Goal: Transaction & Acquisition: Purchase product/service

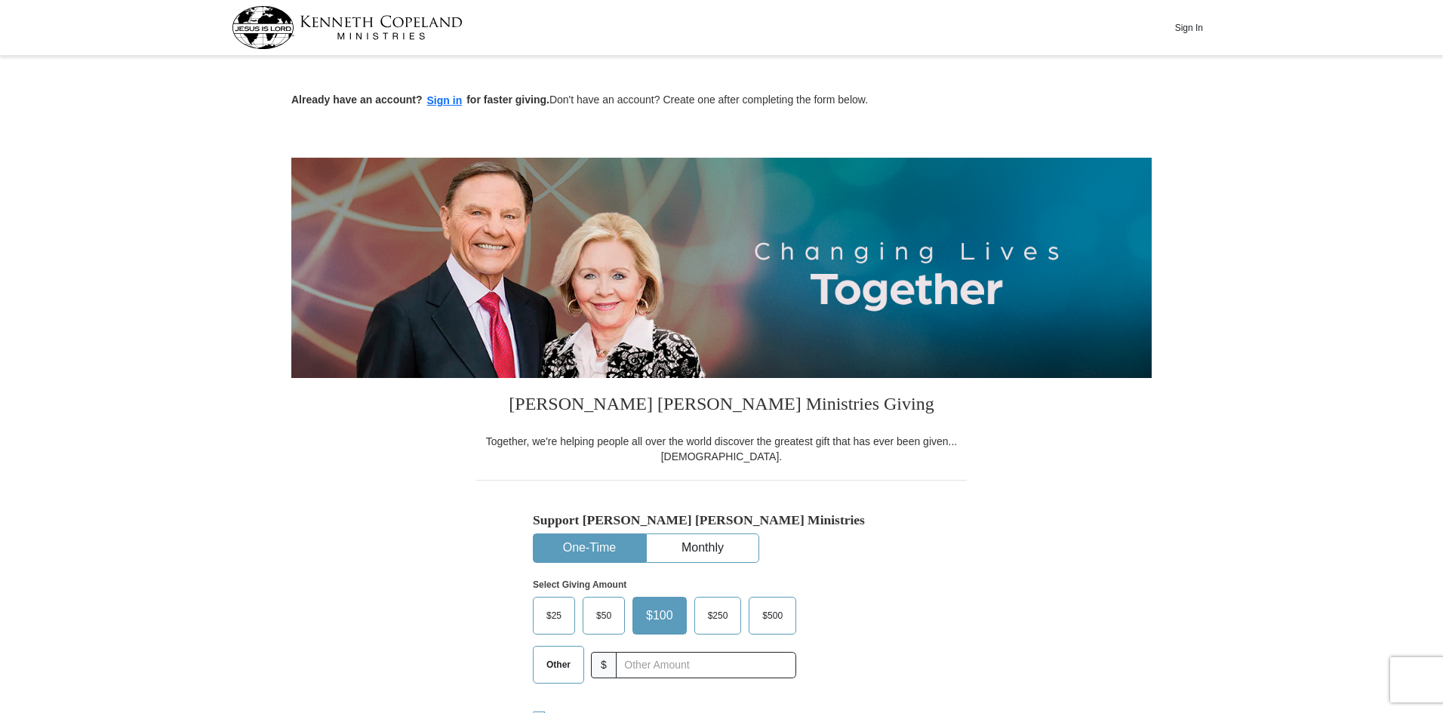
click at [605, 615] on span "$50" at bounding box center [604, 616] width 30 height 23
click at [0, 0] on input "$50" at bounding box center [0, 0] width 0 height 0
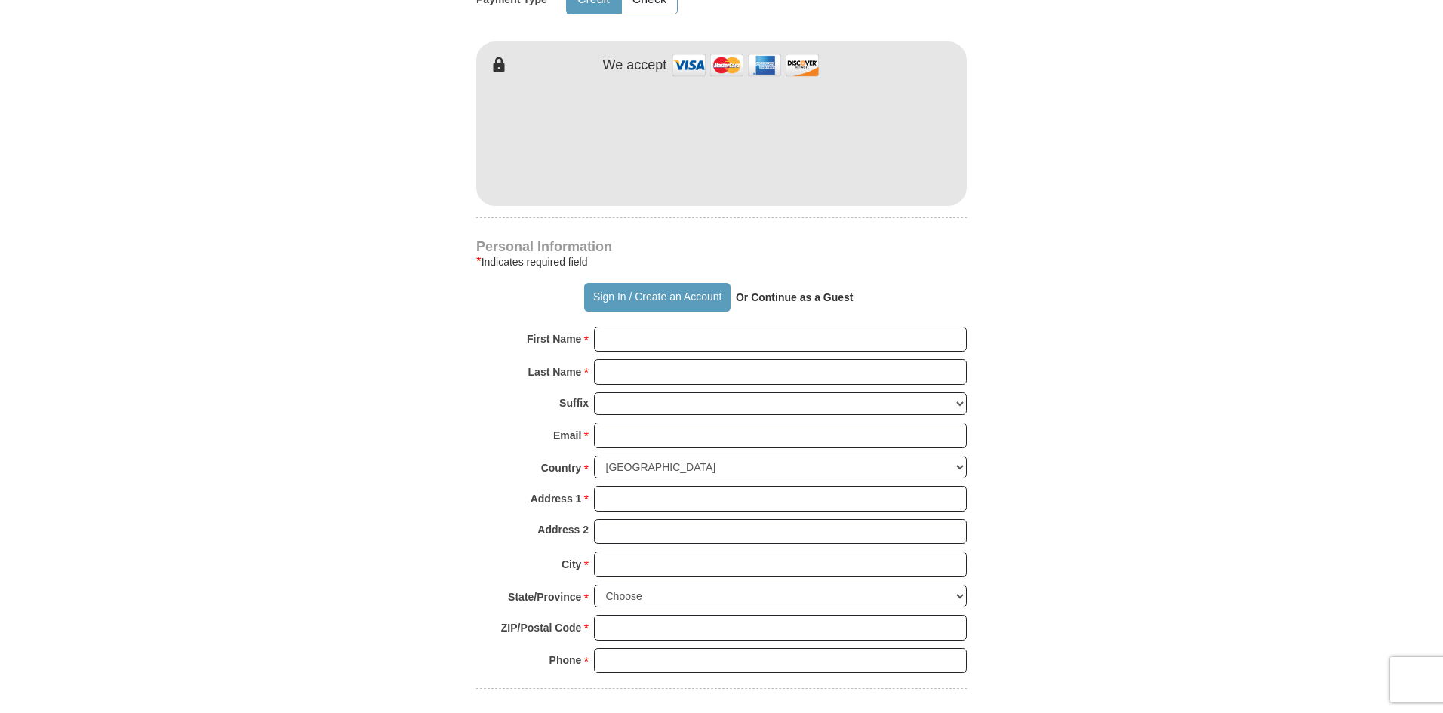
scroll to position [814, 0]
click at [793, 300] on strong "Or Continue as a Guest" at bounding box center [795, 297] width 118 height 12
click at [612, 350] on input "First Name *" at bounding box center [780, 339] width 373 height 26
type input "[PERSON_NAME]"
click at [642, 369] on input "Last Name *" at bounding box center [780, 372] width 373 height 26
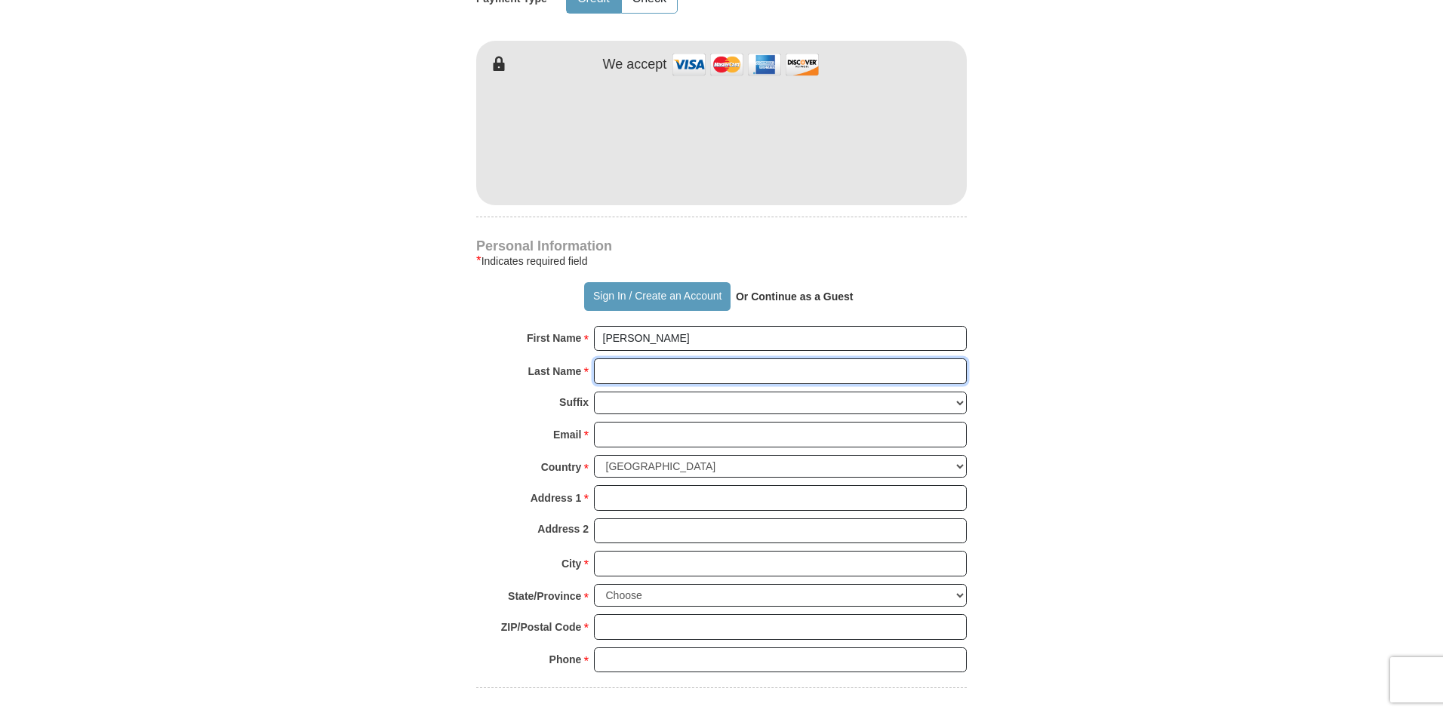
type input "[PERSON_NAME]"
click at [608, 396] on select "[PERSON_NAME] I II III IV V VI" at bounding box center [780, 403] width 373 height 23
click at [1302, 291] on body "Sign In Already have an account? Sign in for faster giving. Don't have an accou…" at bounding box center [721, 632] width 1443 height 2892
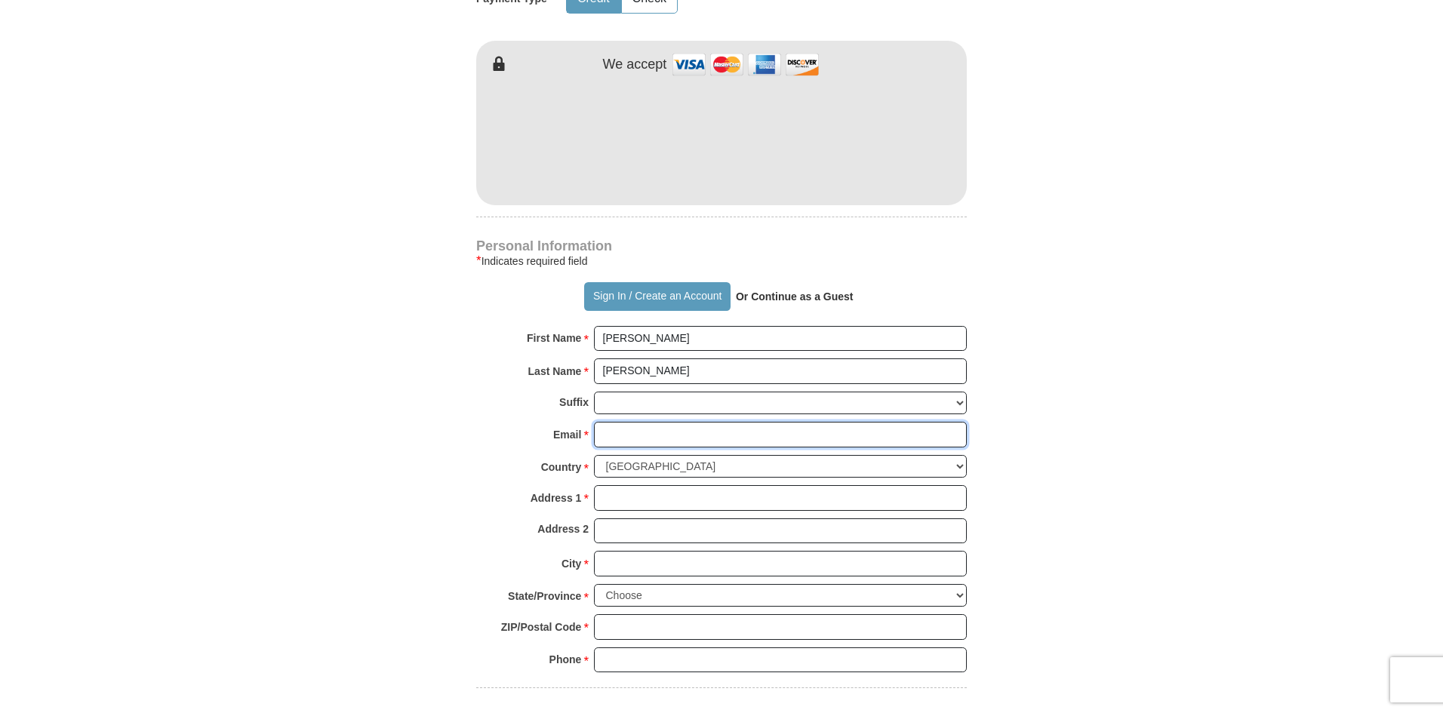
click at [606, 430] on input "Email *" at bounding box center [780, 435] width 373 height 26
type input "[EMAIL_ADDRESS][DOMAIN_NAME]"
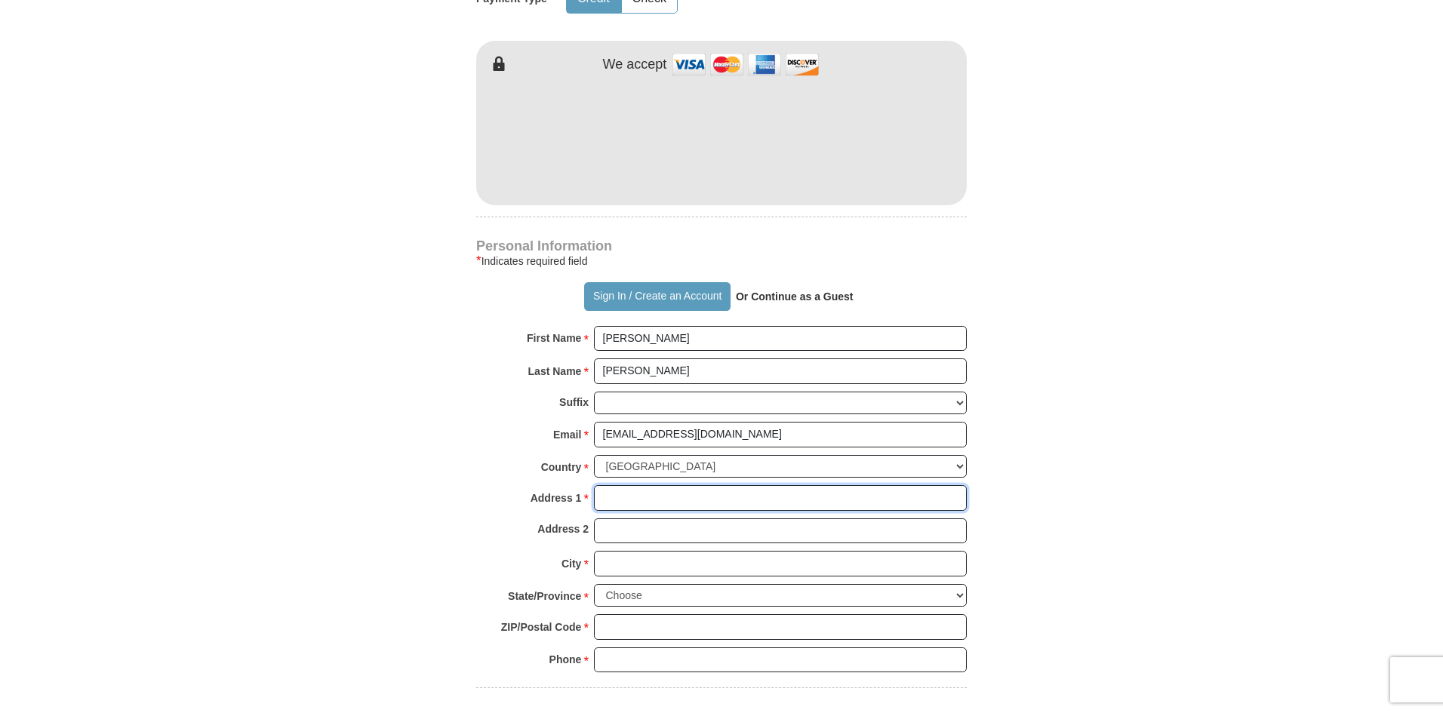
type input "[STREET_ADDRESS]"
type input "Interlochen"
select select "MI"
type input "49643"
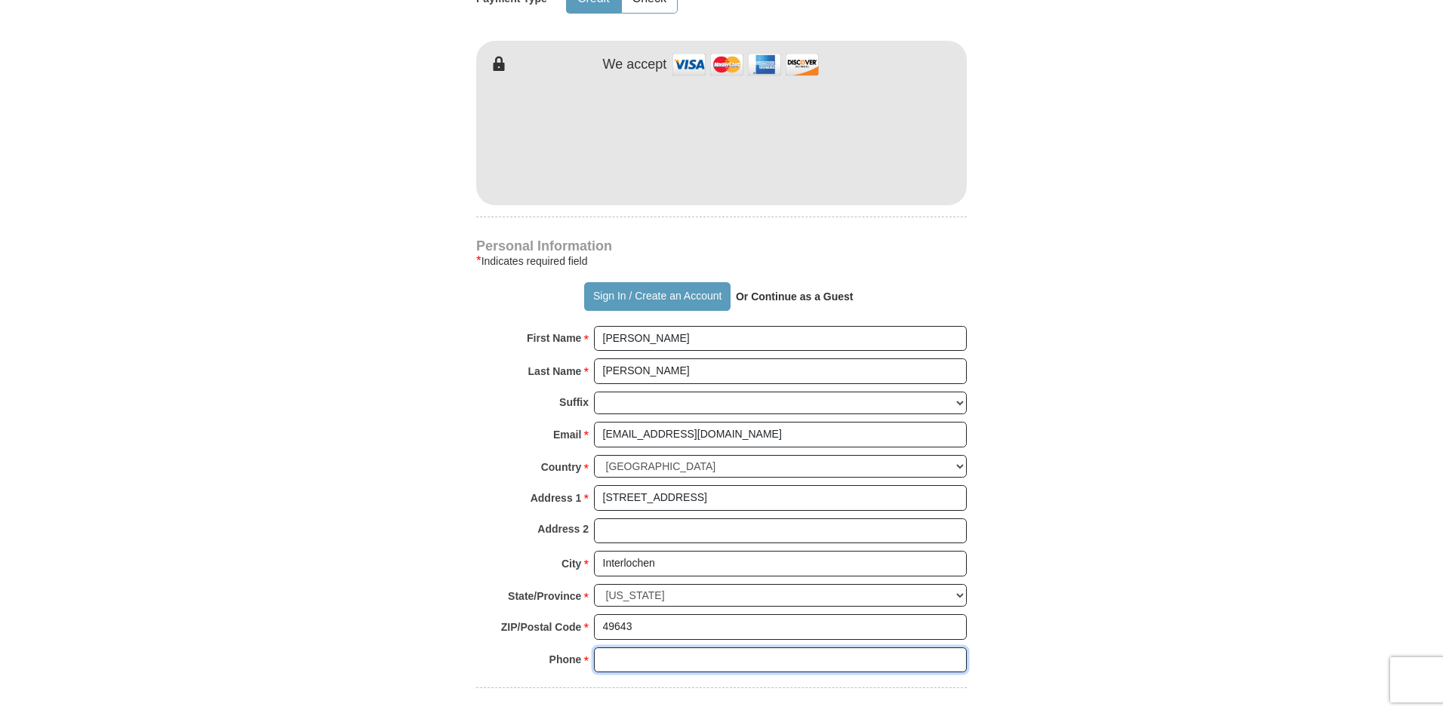
type input "2312769399"
click at [774, 584] on div "City * [GEOGRAPHIC_DATA] Please enter City" at bounding box center [721, 567] width 491 height 33
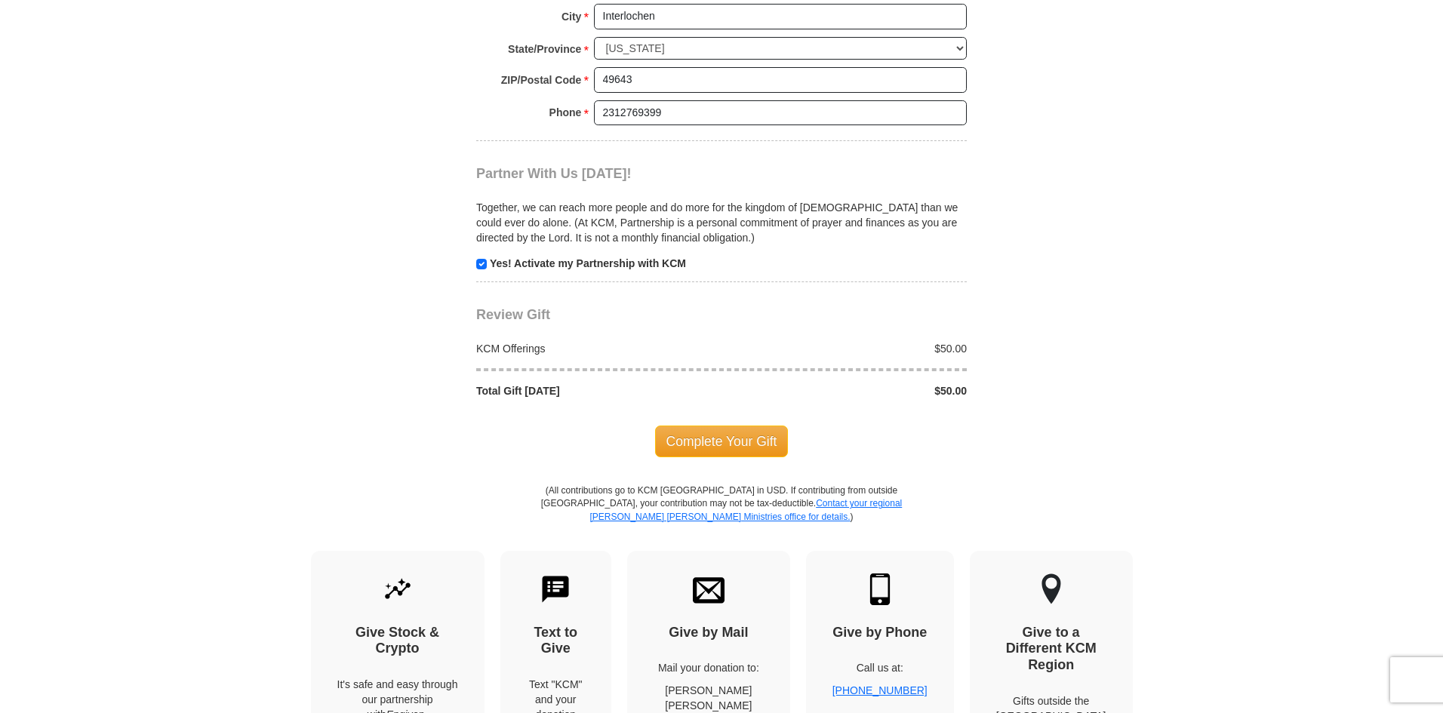
scroll to position [1381, 0]
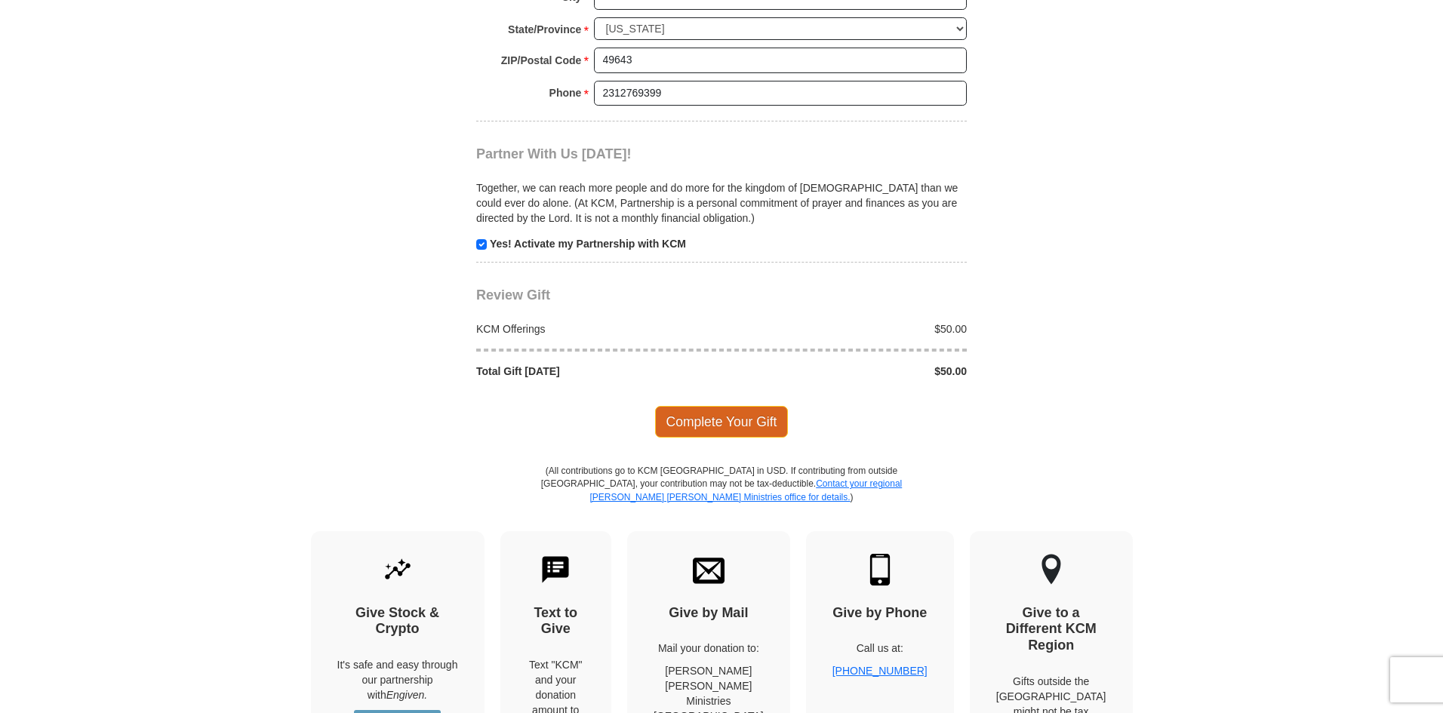
click at [735, 424] on span "Complete Your Gift" at bounding box center [722, 422] width 134 height 32
